Goal: Task Accomplishment & Management: Manage account settings

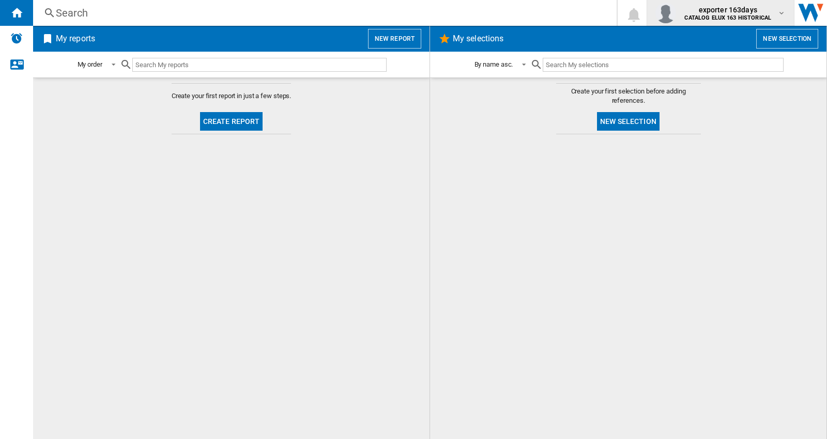
click at [715, 11] on span "exporter 163days" at bounding box center [727, 10] width 87 height 10
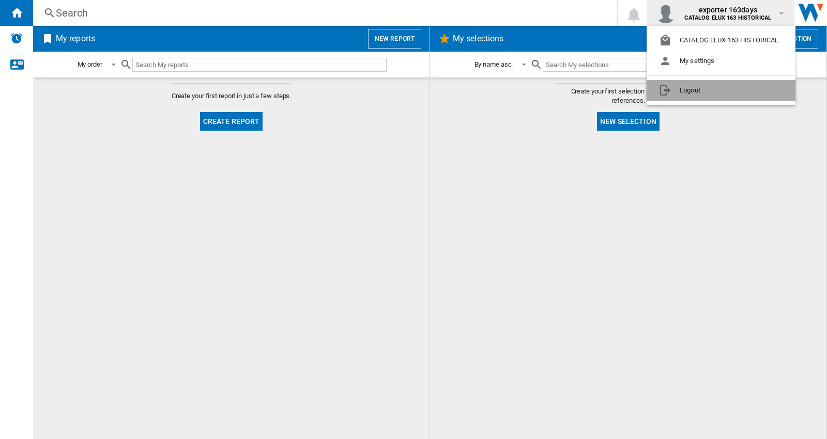
click at [715, 89] on button "Logout" at bounding box center [720, 90] width 149 height 21
